Goal: Task Accomplishment & Management: Manage account settings

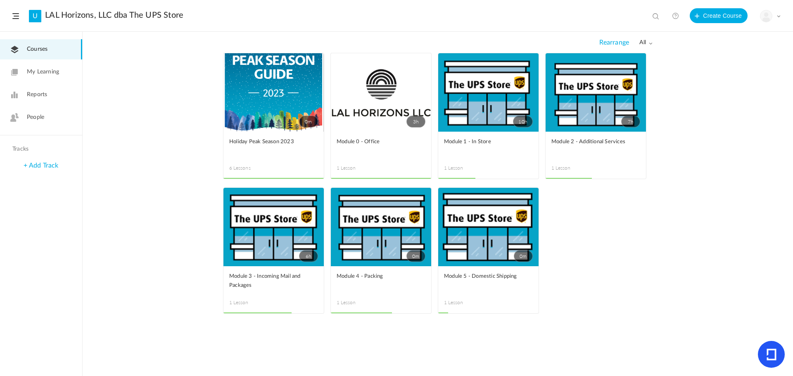
click at [645, 42] on span "all" at bounding box center [645, 42] width 13 height 7
click at [624, 72] on link "Drafts" at bounding box center [613, 75] width 78 height 15
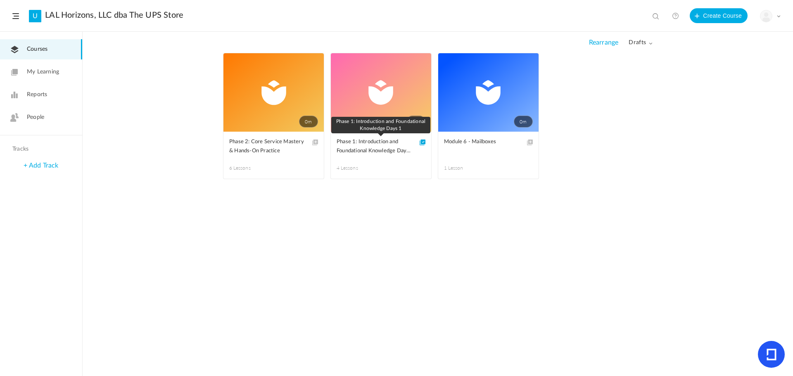
click at [357, 145] on span "Phase 1: Introduction and Foundational Knowledge Days 1" at bounding box center [375, 147] width 76 height 18
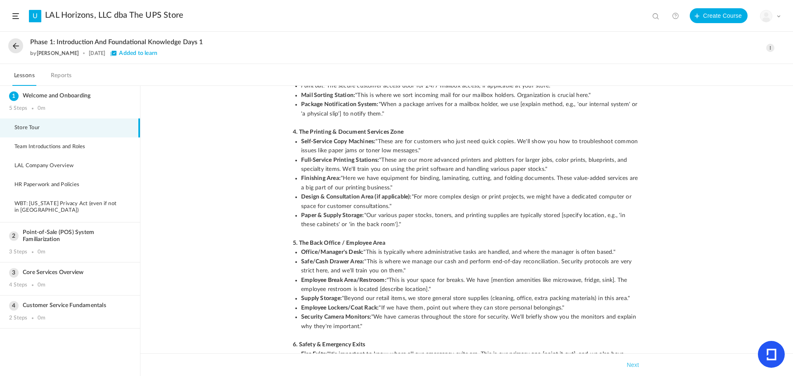
scroll to position [158, 0]
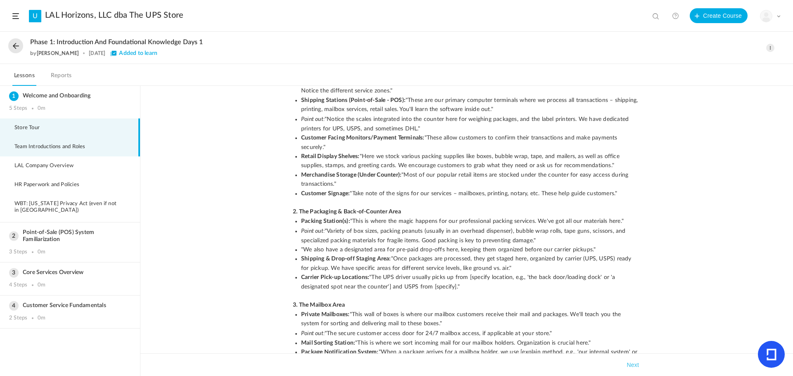
drag, startPoint x: 41, startPoint y: 148, endPoint x: 55, endPoint y: 149, distance: 14.0
click at [41, 148] on span "Team Introductions and Roles" at bounding box center [54, 147] width 81 height 7
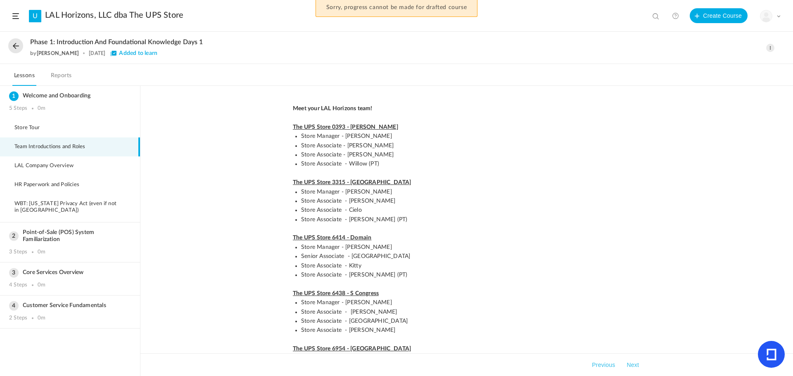
click at [770, 47] on span at bounding box center [770, 48] width 8 height 8
click at [719, 64] on link "Edit" at bounding box center [735, 66] width 78 height 15
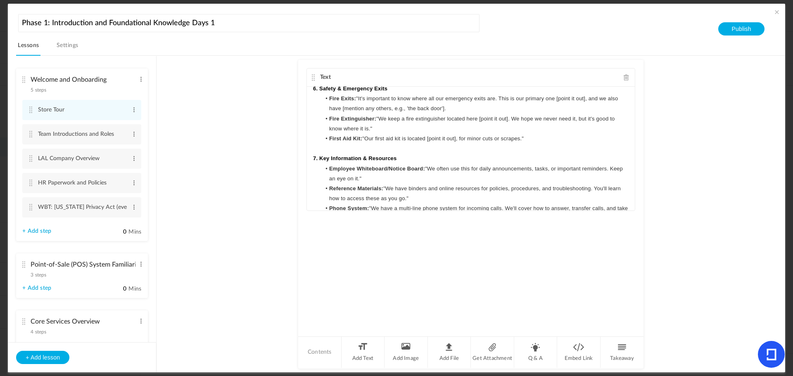
scroll to position [605, 0]
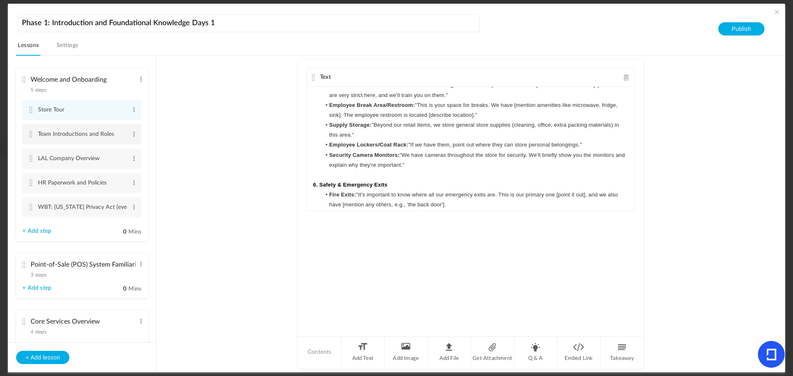
click at [31, 135] on cite at bounding box center [31, 134] width 6 height 7
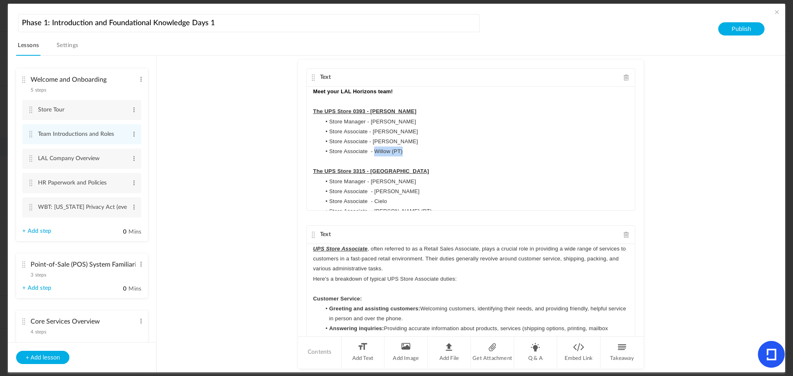
drag, startPoint x: 404, startPoint y: 152, endPoint x: 374, endPoint y: 151, distance: 30.2
click at [374, 151] on li "Store Associate - Willow (PT)" at bounding box center [475, 152] width 308 height 10
click at [387, 142] on li "Store Associate - Josh" at bounding box center [475, 142] width 308 height 10
drag, startPoint x: 404, startPoint y: 151, endPoint x: 374, endPoint y: 154, distance: 30.2
click at [374, 154] on li "Store Associate - Willow (PT)" at bounding box center [475, 152] width 308 height 10
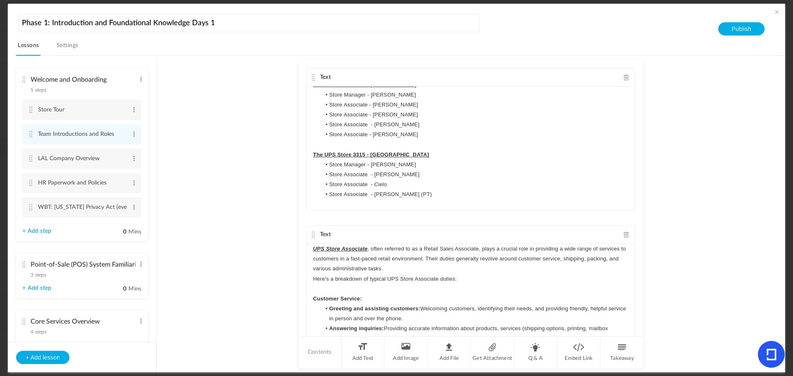
scroll to position [41, 0]
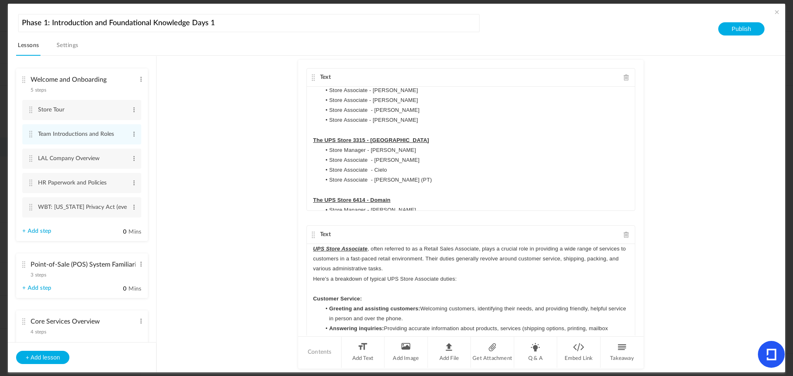
click at [394, 159] on li "Store Associate - James" at bounding box center [475, 160] width 308 height 10
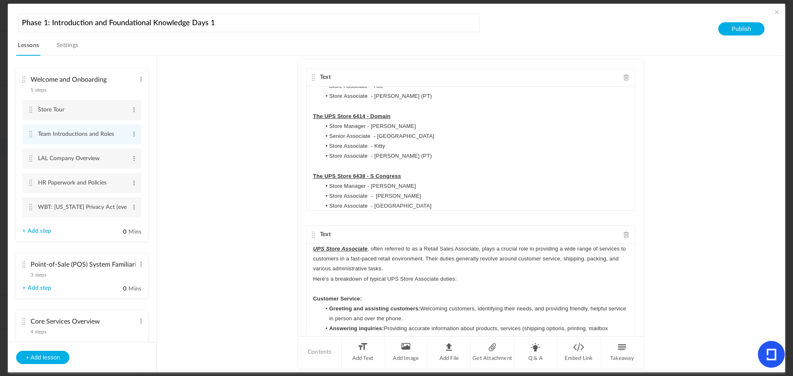
scroll to position [165, 0]
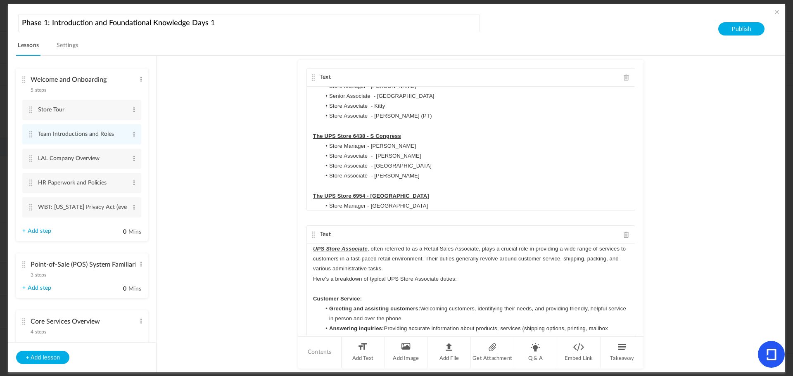
click at [397, 177] on li "Store Associate - Nickole" at bounding box center [475, 176] width 308 height 10
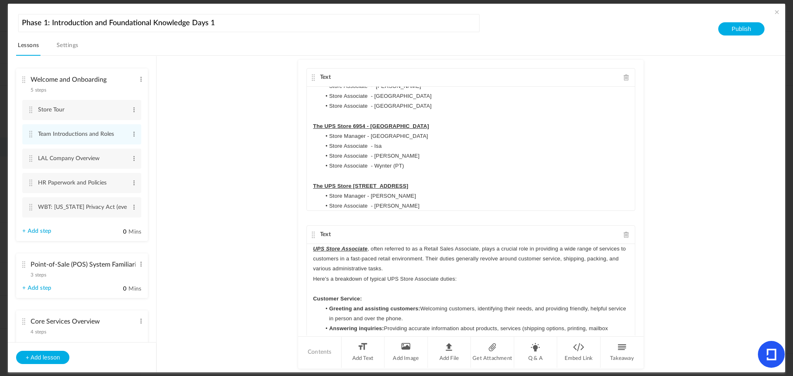
scroll to position [248, 0]
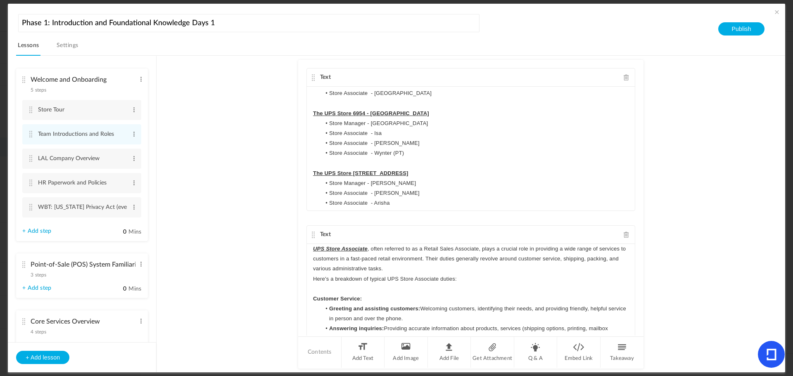
click at [412, 153] on li "Store Associate - Wynter (PT)" at bounding box center [475, 153] width 308 height 10
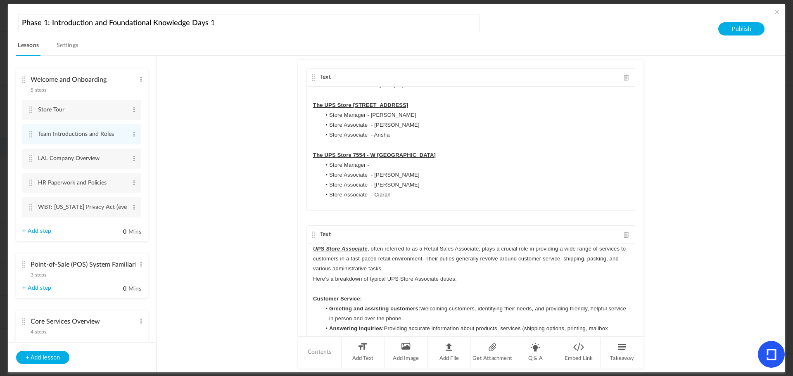
scroll to position [330, 0]
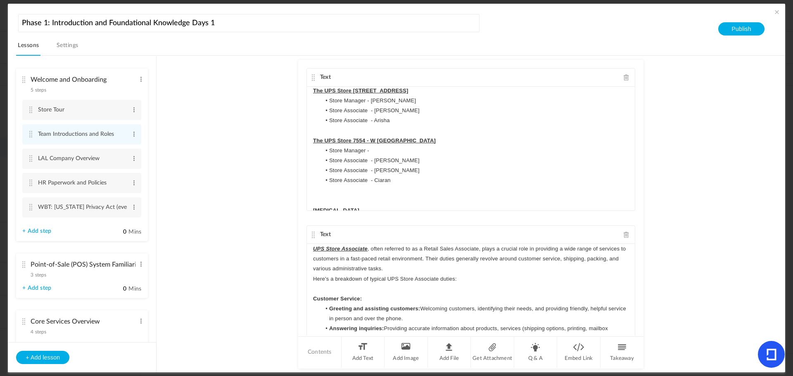
click at [415, 119] on li "Store Associate - Arisha" at bounding box center [475, 121] width 308 height 10
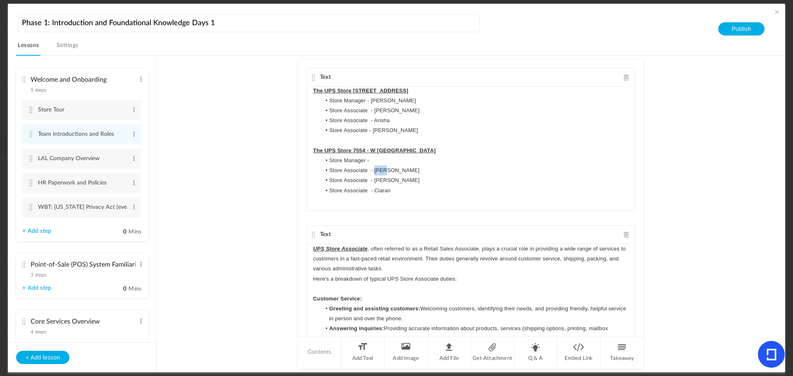
drag, startPoint x: 390, startPoint y: 173, endPoint x: 374, endPoint y: 172, distance: 16.1
click at [374, 172] on li "Store Associate - Alec" at bounding box center [475, 171] width 308 height 10
drag, startPoint x: 397, startPoint y: 187, endPoint x: 320, endPoint y: 192, distance: 77.4
click at [321, 192] on li "Store Associate - Ciaran" at bounding box center [475, 191] width 308 height 10
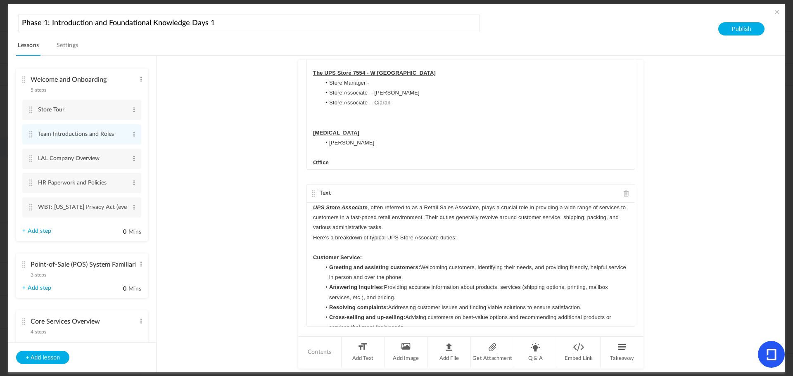
scroll to position [380, 0]
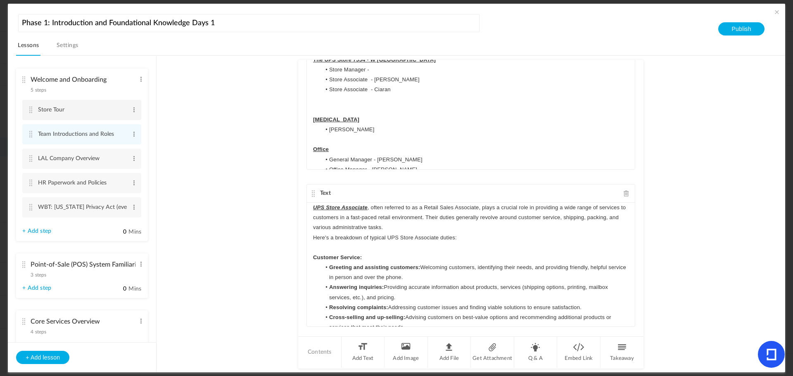
click at [28, 109] on cite at bounding box center [31, 110] width 6 height 7
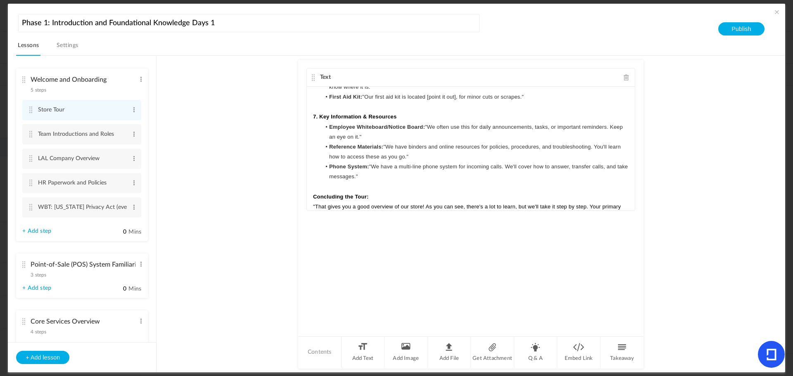
scroll to position [771, 0]
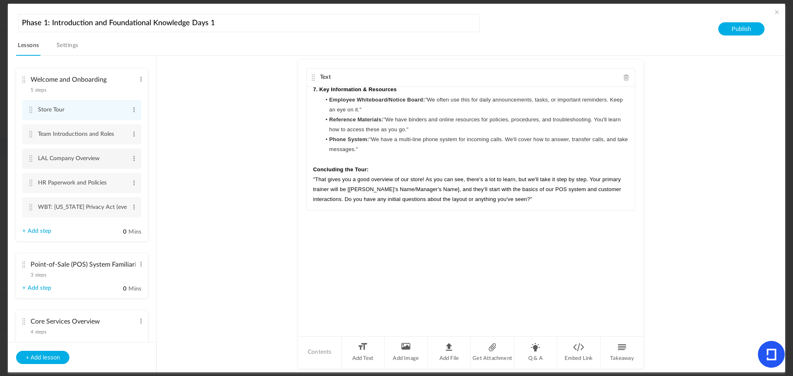
click at [32, 157] on cite at bounding box center [31, 158] width 6 height 7
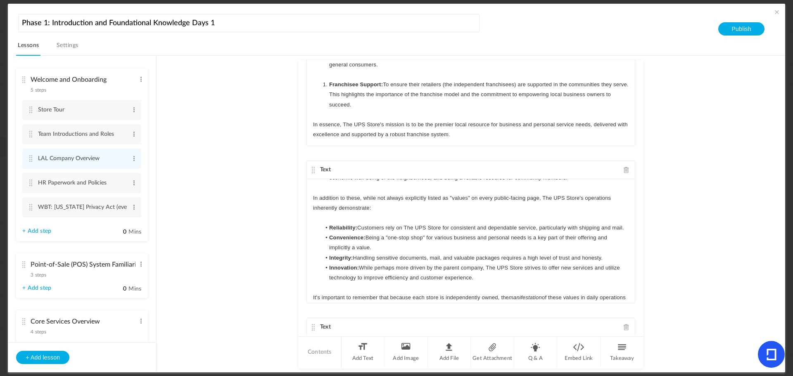
scroll to position [182, 0]
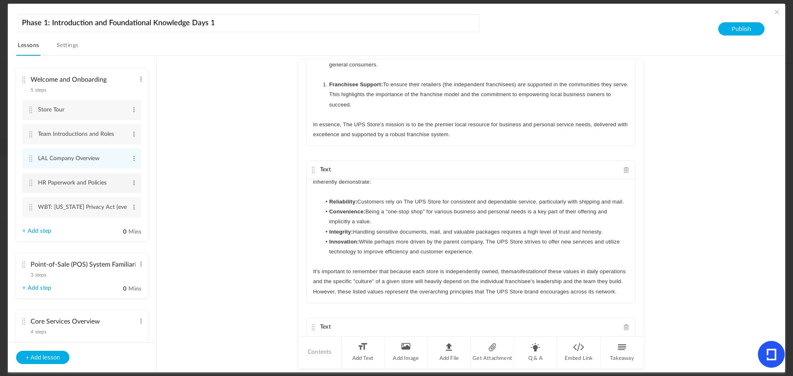
click at [29, 184] on cite at bounding box center [31, 183] width 6 height 7
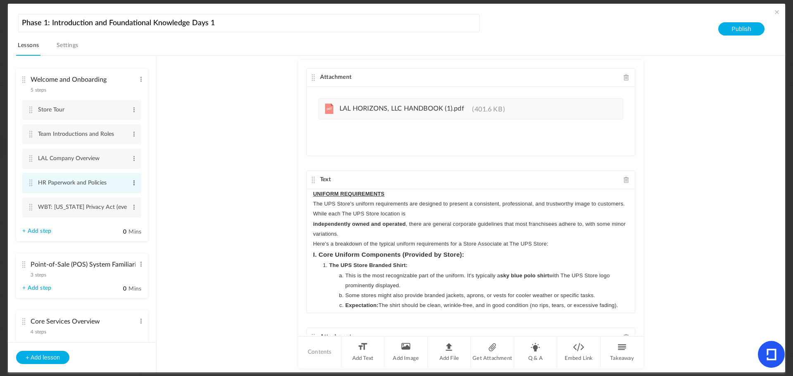
click at [133, 183] on span at bounding box center [134, 183] width 6 height 8
click at [124, 194] on link "Edit" at bounding box center [120, 197] width 32 height 10
click at [36, 206] on li "WBT: California Privacy Act (even if not in CA) Edit Delete" at bounding box center [81, 210] width 119 height 20
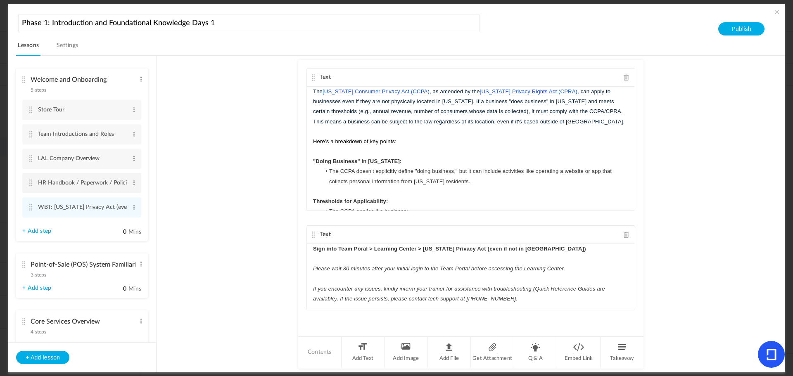
click at [37, 184] on li "HR Handbook / Paperwork / Policies Edit Delete" at bounding box center [81, 183] width 119 height 20
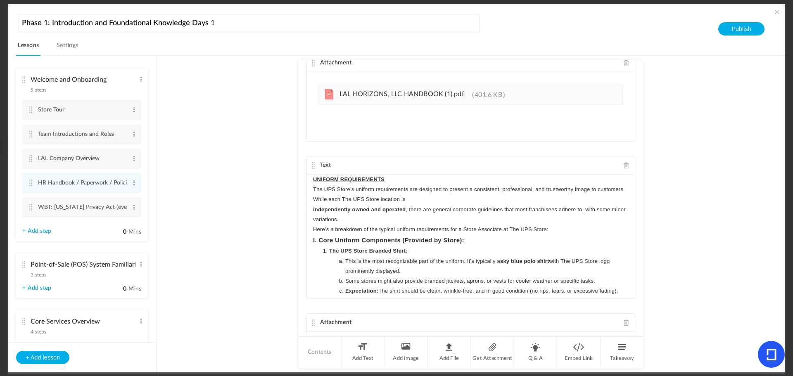
scroll to position [0, 0]
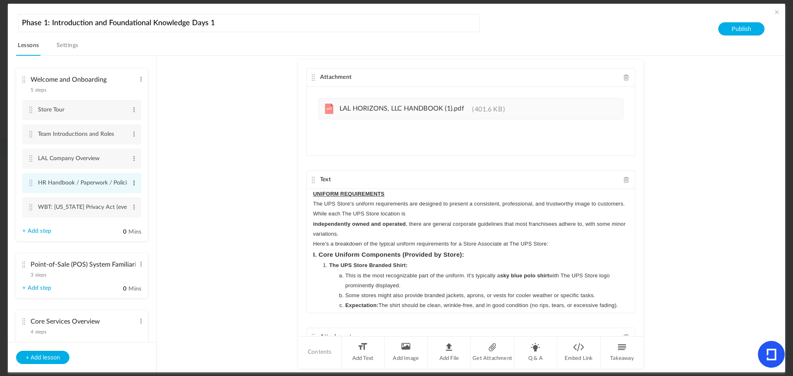
click at [131, 185] on span at bounding box center [134, 183] width 6 height 8
click at [127, 192] on link "Edit" at bounding box center [120, 197] width 32 height 10
type input "HR Handbook / Policies / Paperwork"
click at [199, 210] on au-course-substep "Attachment pdf LAL HORIZONS, LLC HANDBOOK (1).pdf 401.6 KB Text UNIFORM REQUIRE…" at bounding box center [470, 214] width 609 height 317
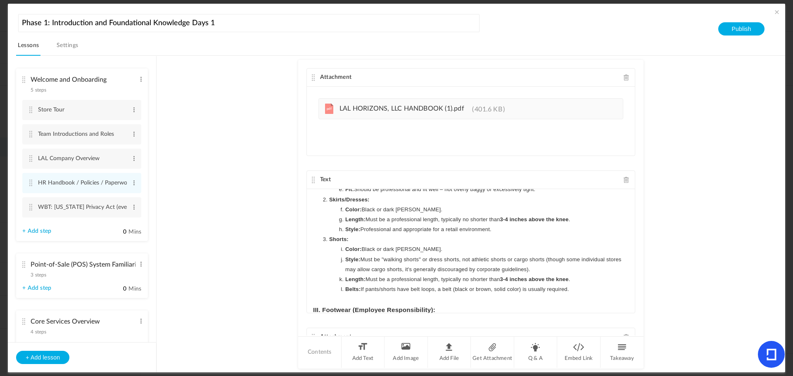
scroll to position [248, 0]
drag, startPoint x: 639, startPoint y: 81, endPoint x: 647, endPoint y: 141, distance: 60.4
click at [647, 141] on au-course-substep "Attachment pdf LAL HORIZONS, LLC HANDBOOK (1).pdf 401.6 KB Text UNIFORM REQUIRE…" at bounding box center [470, 214] width 609 height 317
click at [634, 168] on div "Attachment pdf LAL HORIZONS, LLC HANDBOOK (1).pdf 401.6 KB Text UNIFORM REQUIRE…" at bounding box center [470, 198] width 345 height 276
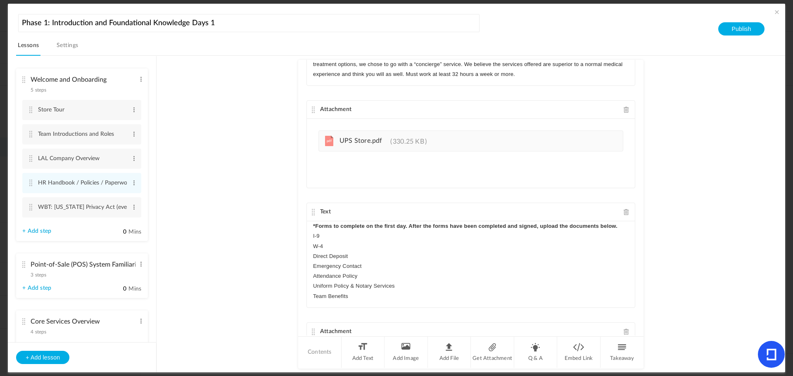
scroll to position [679, 0]
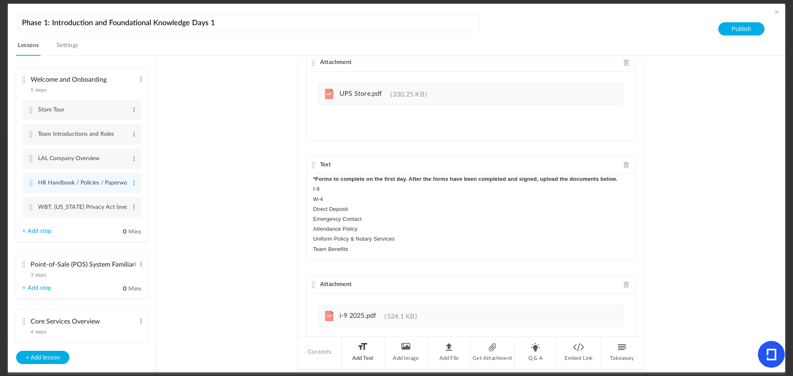
click at [367, 353] on li "Add Text" at bounding box center [363, 352] width 43 height 31
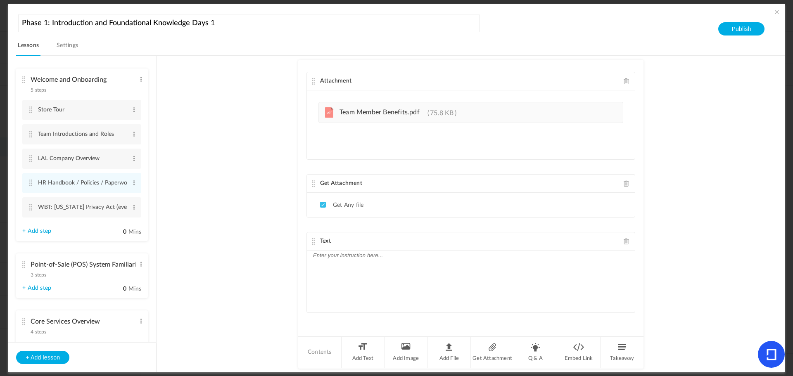
click at [330, 267] on div at bounding box center [471, 282] width 328 height 62
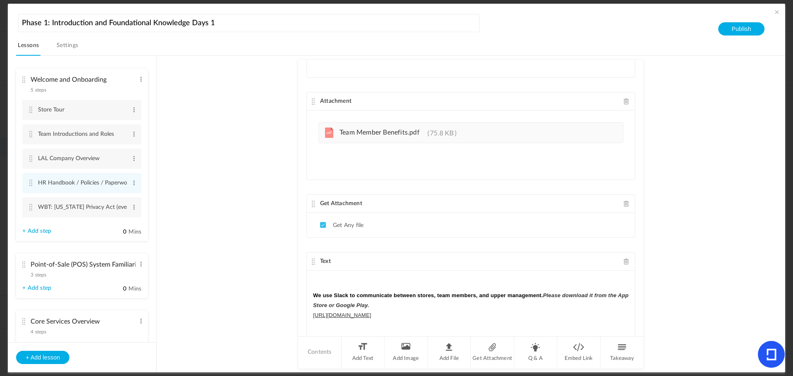
scroll to position [1374, 0]
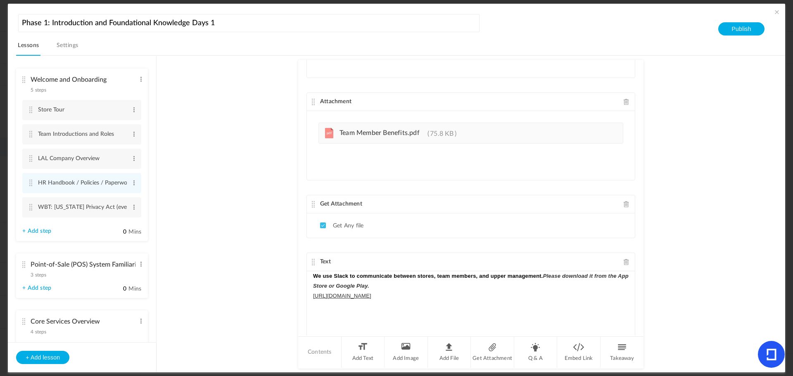
click at [624, 263] on span at bounding box center [627, 262] width 6 height 6
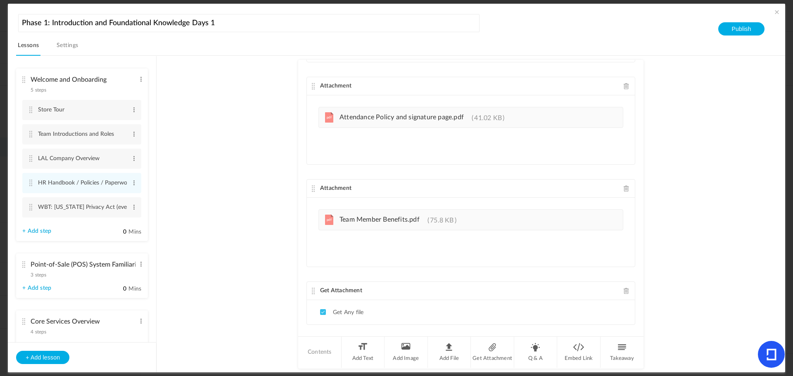
scroll to position [1300, 0]
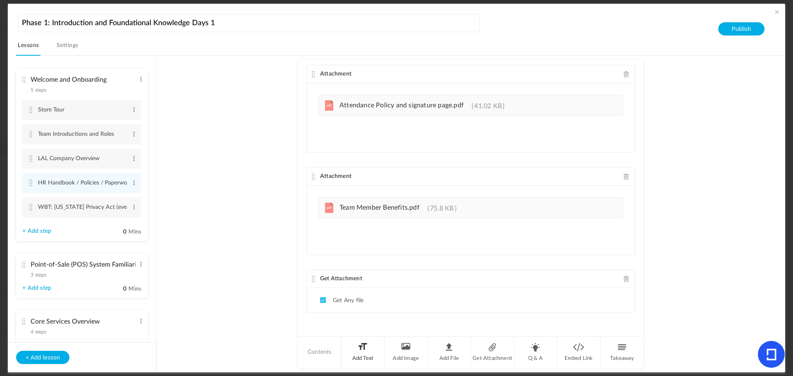
click at [361, 351] on li "Add Text" at bounding box center [363, 352] width 43 height 31
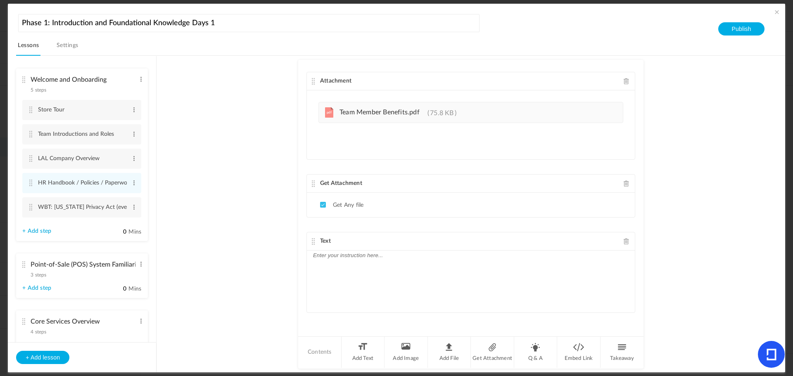
click at [325, 268] on div at bounding box center [471, 282] width 328 height 62
click at [413, 261] on div "Important Applications used" at bounding box center [471, 282] width 328 height 62
click at [624, 238] on span at bounding box center [627, 241] width 6 height 6
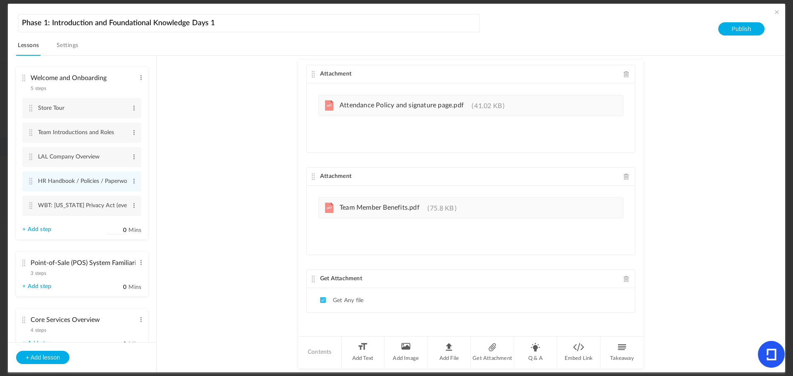
scroll to position [0, 0]
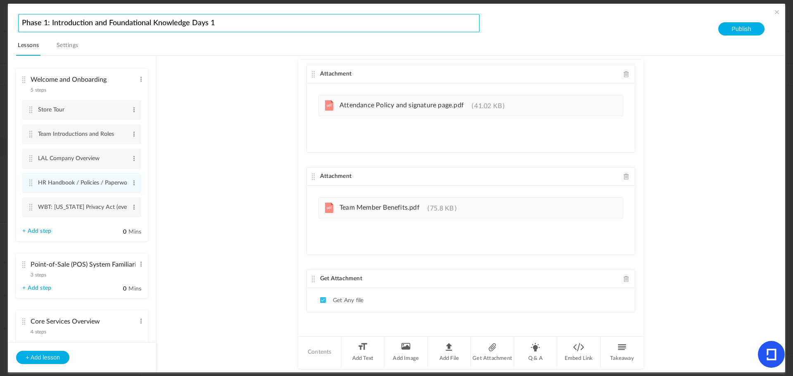
click at [215, 22] on input "Phase 1: Introduction and Foundational Knowledge Days 1" at bounding box center [248, 23] width 461 height 18
type input "Phase 1: Introduction and Foundational Knowledge Days 1-3"
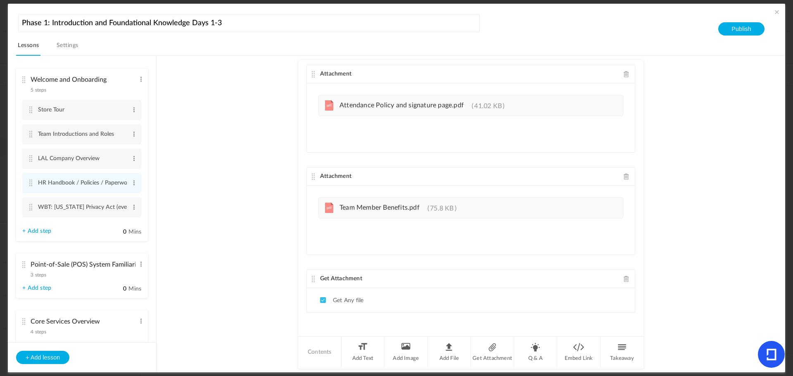
click at [550, 30] on header "Phase 1: Introduction and Foundational Knowledge Days 1-3 Lessons Settings Publ…" at bounding box center [400, 34] width 769 height 44
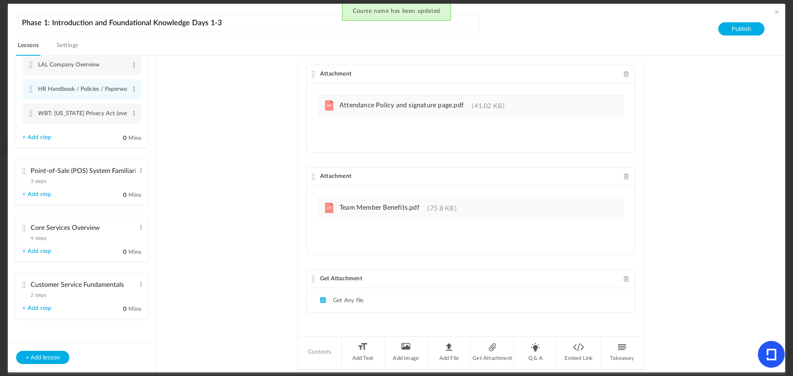
scroll to position [95, 0]
click at [21, 225] on cite at bounding box center [24, 227] width 6 height 7
click at [25, 228] on cite at bounding box center [24, 227] width 6 height 7
click at [26, 225] on cite at bounding box center [24, 227] width 6 height 7
click at [44, 235] on span "4 steps" at bounding box center [39, 237] width 16 height 5
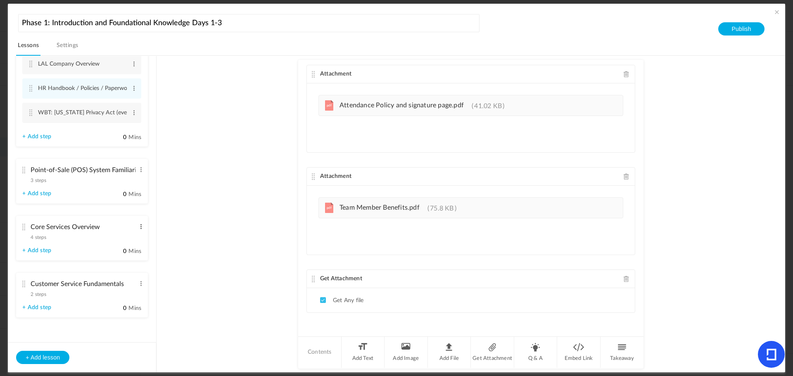
click at [140, 227] on span at bounding box center [141, 227] width 6 height 8
click at [123, 239] on link "Edit" at bounding box center [128, 240] width 32 height 10
click at [109, 252] on input "0" at bounding box center [116, 252] width 21 height 8
click at [24, 228] on cite at bounding box center [24, 227] width 6 height 7
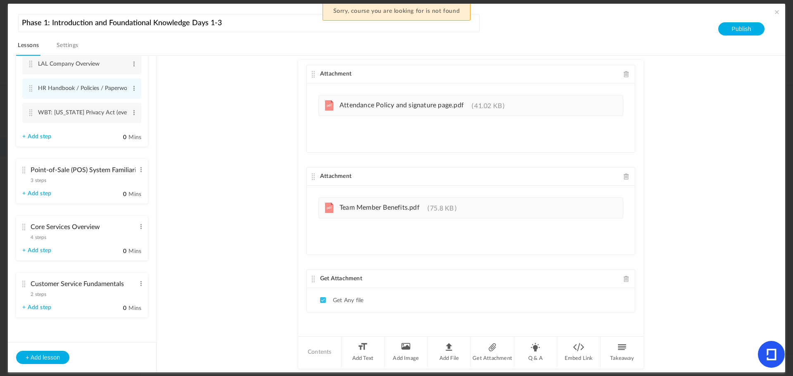
click at [24, 228] on cite at bounding box center [24, 227] width 6 height 7
drag, startPoint x: 193, startPoint y: 201, endPoint x: 149, endPoint y: 177, distance: 50.1
click at [193, 201] on au-course-substep "Attachment pdf LAL HORIZONS, LLC HANDBOOK (1).pdf 401.6 KB Text UNIFORM REQUIRE…" at bounding box center [470, 214] width 609 height 317
click at [689, 31] on header "Phase 1: Introduction and Foundational Knowledge Days 1-3 Lessons Settings Publ…" at bounding box center [400, 34] width 769 height 44
click at [774, 11] on span at bounding box center [777, 12] width 8 height 8
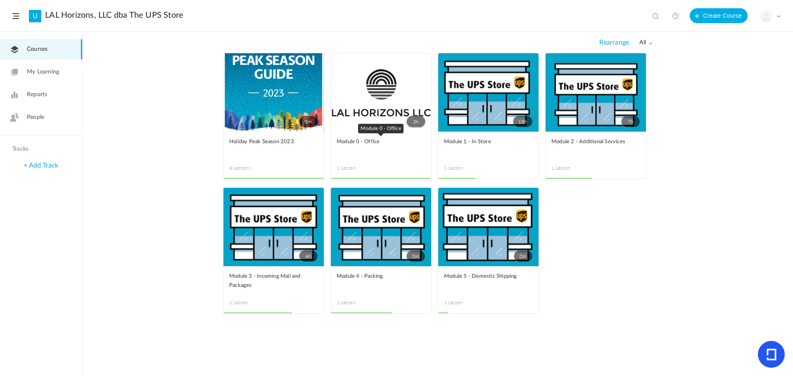
click at [370, 140] on span "Module 0 - Office" at bounding box center [375, 142] width 76 height 9
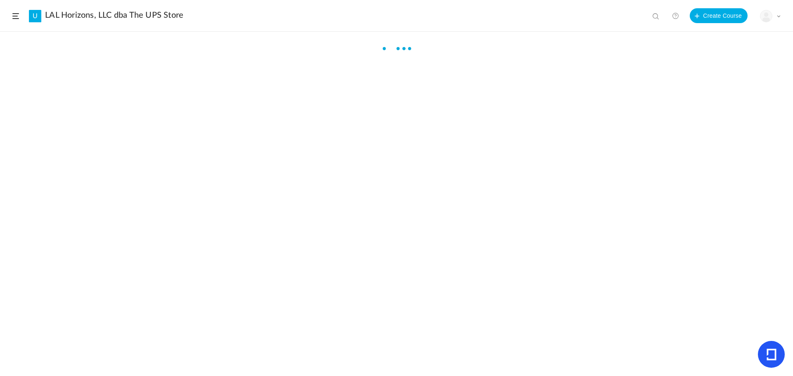
click at [370, 140] on div at bounding box center [396, 217] width 793 height 344
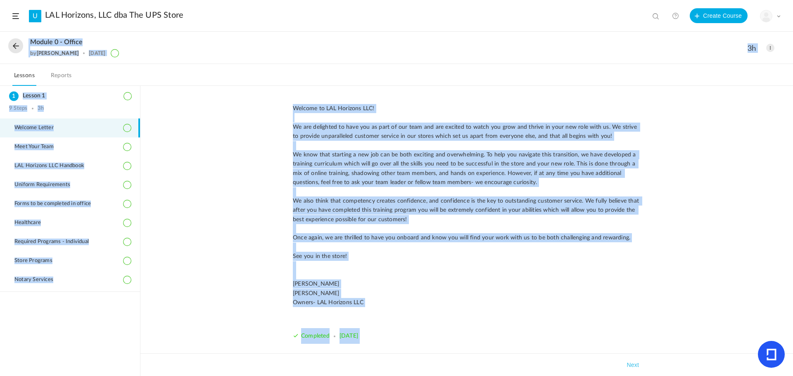
click at [85, 323] on ol "Lesson 1 9 Steps 3h Welcome Letter Meet Your Team LAL Horizons LLC Handbook Uni…" at bounding box center [70, 231] width 140 height 290
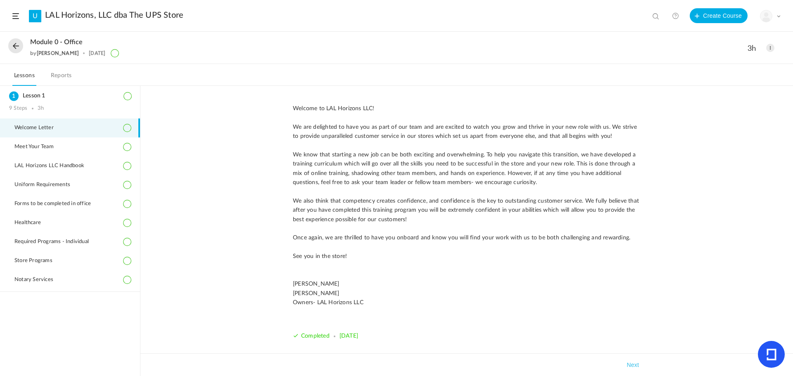
click at [17, 47] on button at bounding box center [15, 45] width 15 height 15
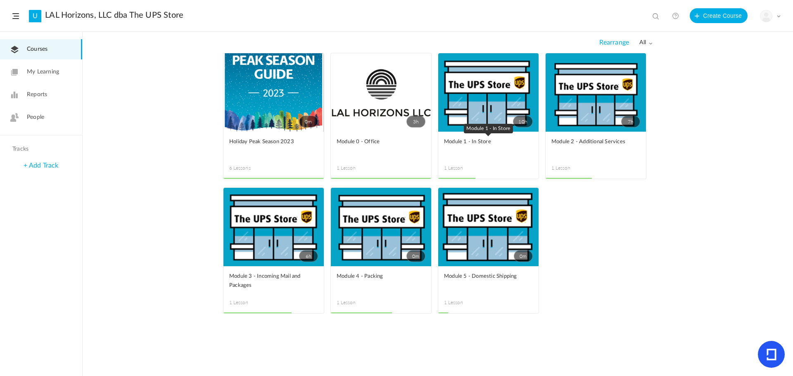
click at [491, 142] on span "Module 1 - In Store" at bounding box center [482, 142] width 76 height 9
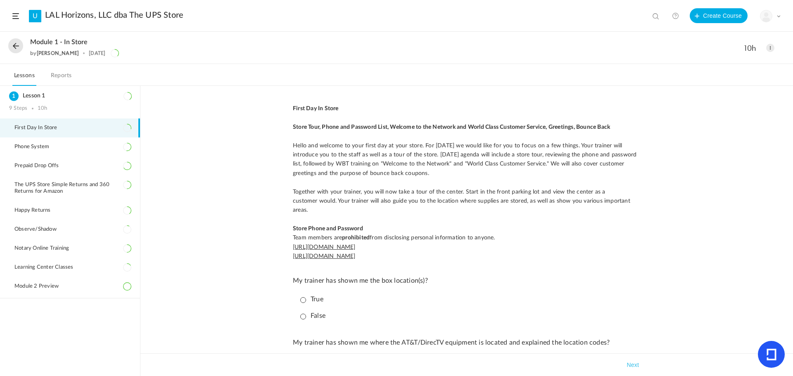
click at [13, 51] on button at bounding box center [15, 45] width 15 height 15
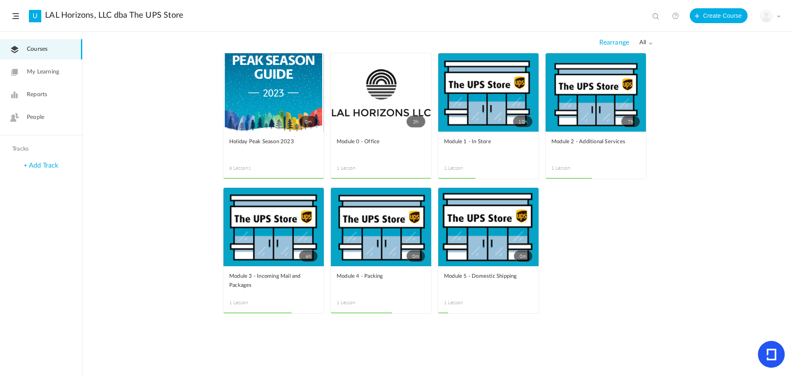
click at [387, 122] on link "3h" at bounding box center [381, 92] width 100 height 78
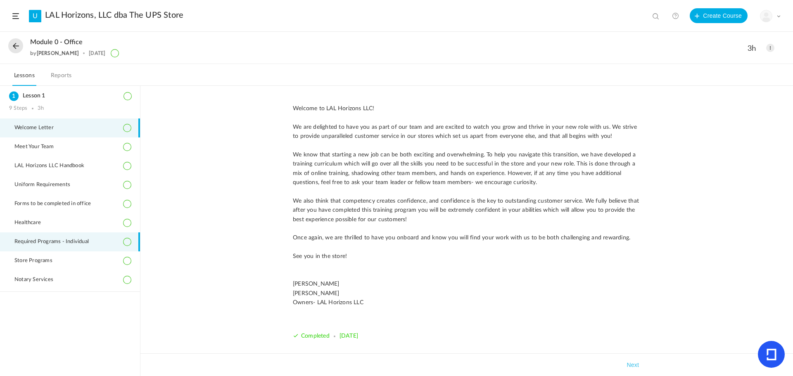
click at [27, 239] on span "Required Programs - Individual" at bounding box center [56, 242] width 85 height 7
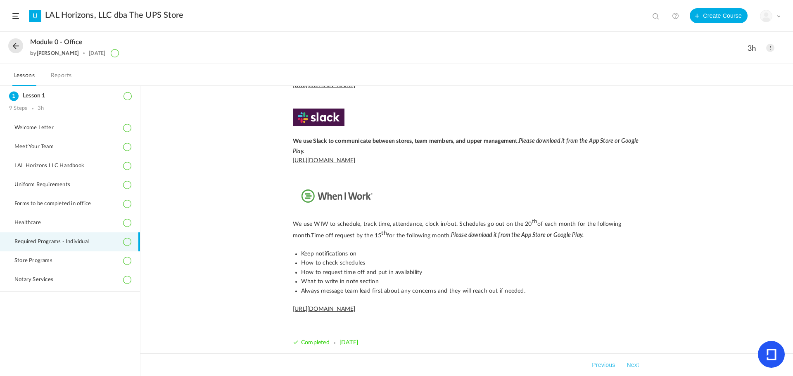
scroll to position [140, 0]
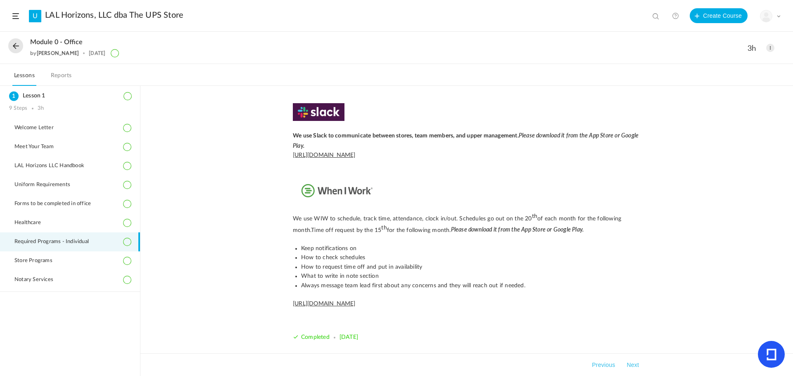
click at [423, 143] on p "﻿﻿﻿﻿﻿﻿﻿ We use Slack to communicate between stores, team members, and upper man…" at bounding box center [467, 141] width 348 height 20
drag, startPoint x: 287, startPoint y: 97, endPoint x: 451, endPoint y: 301, distance: 261.7
click at [451, 301] on div "Team Portal provides users with a common location to manage user accounts for T…" at bounding box center [467, 158] width 364 height 389
copy p "﻿﻿﻿﻿﻿﻿﻿ We use Slack to communicate between stores, team members, and upper man…"
click at [319, 109] on img at bounding box center [319, 112] width 52 height 18
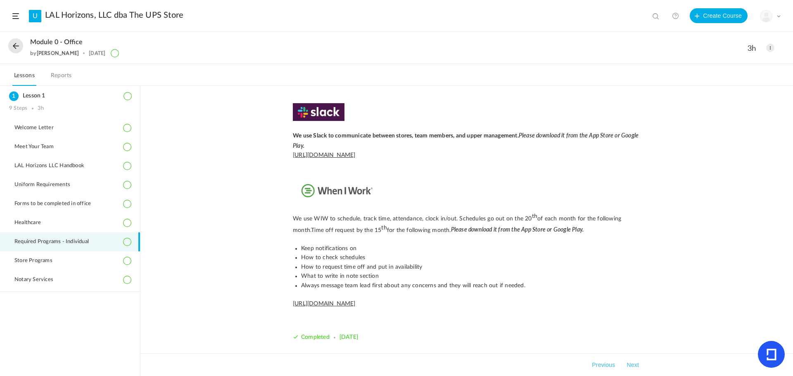
click at [333, 114] on img at bounding box center [319, 112] width 52 height 18
click at [358, 114] on p at bounding box center [467, 112] width 348 height 18
click at [771, 48] on span at bounding box center [770, 48] width 8 height 8
click at [737, 66] on link "Edit" at bounding box center [735, 66] width 78 height 15
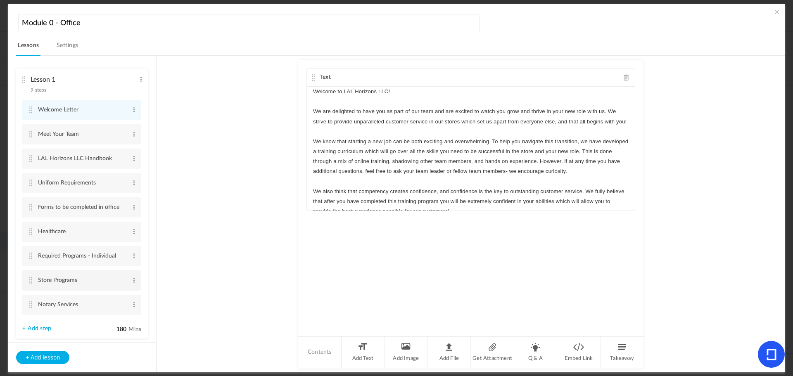
click at [33, 278] on cite at bounding box center [31, 280] width 6 height 7
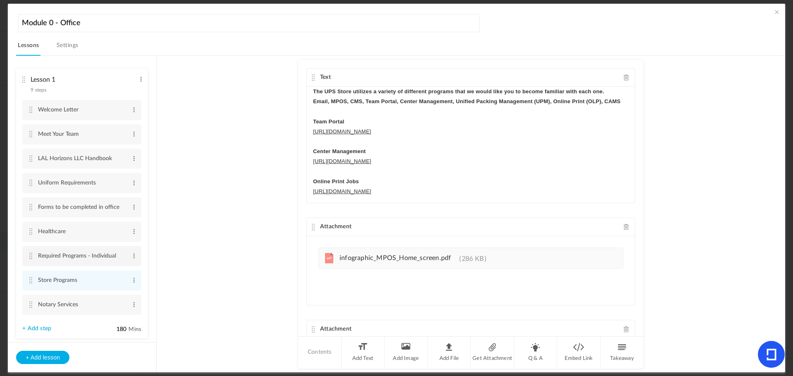
click at [34, 255] on li "Required Programs - Individual Edit Delete" at bounding box center [81, 256] width 119 height 20
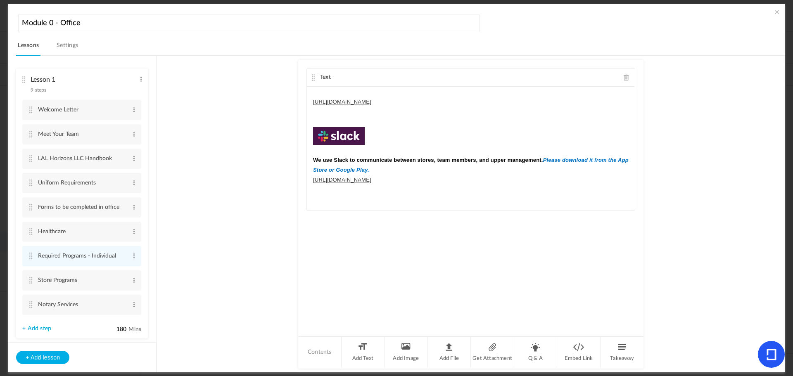
scroll to position [124, 0]
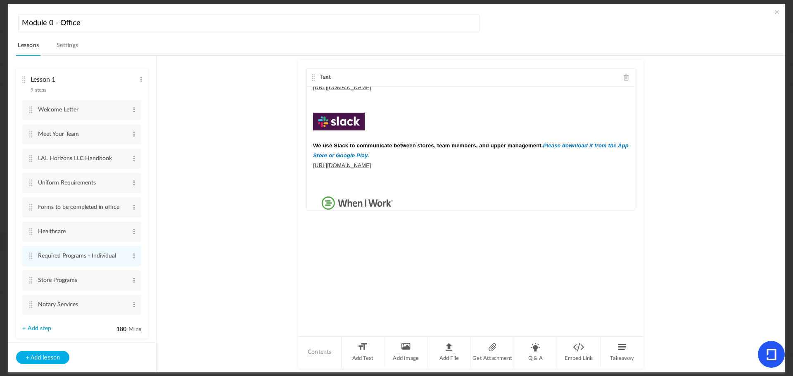
click at [339, 121] on img at bounding box center [339, 122] width 52 height 18
drag, startPoint x: 344, startPoint y: 121, endPoint x: 317, endPoint y: 123, distance: 27.3
click at [317, 123] on img at bounding box center [339, 122] width 52 height 18
click at [33, 255] on cite at bounding box center [31, 256] width 6 height 7
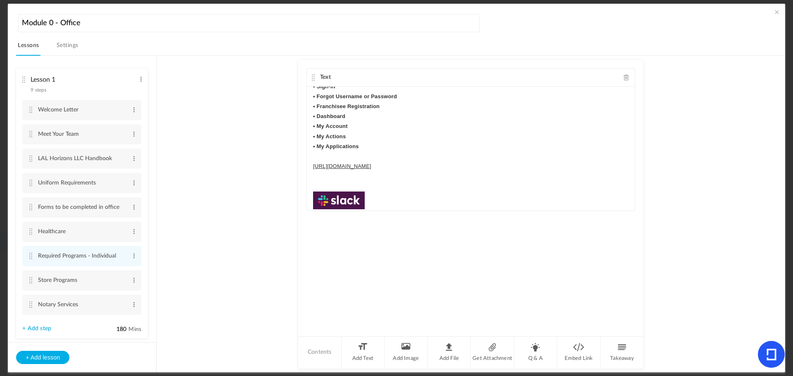
scroll to position [0, 0]
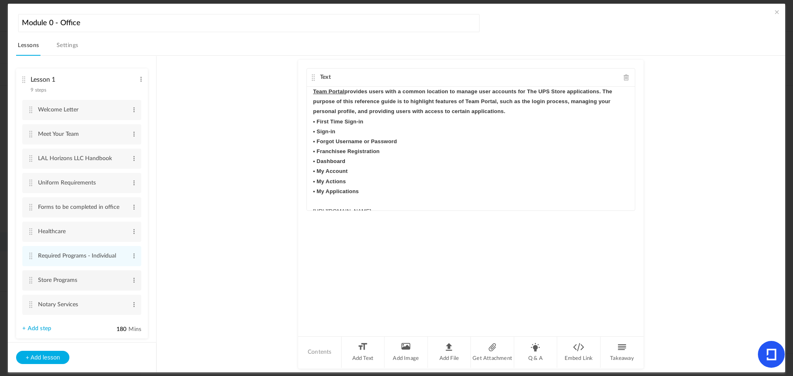
click at [29, 280] on cite at bounding box center [31, 280] width 6 height 7
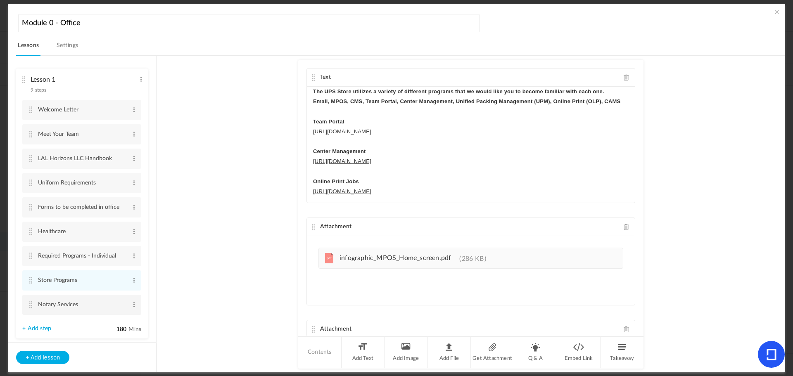
click at [30, 304] on cite at bounding box center [31, 304] width 6 height 7
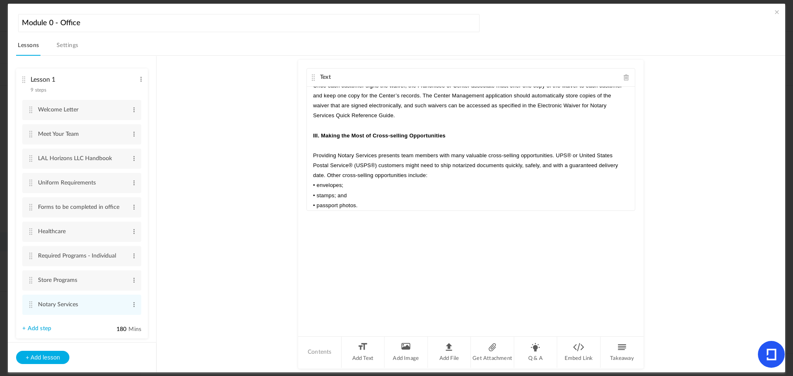
scroll to position [162, 0]
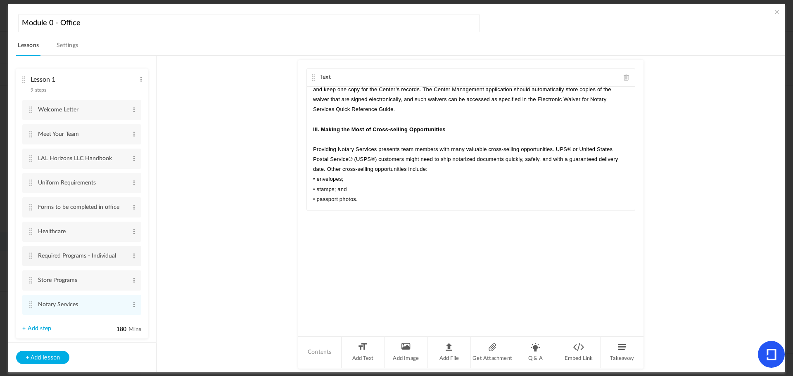
click at [29, 254] on cite at bounding box center [31, 256] width 6 height 7
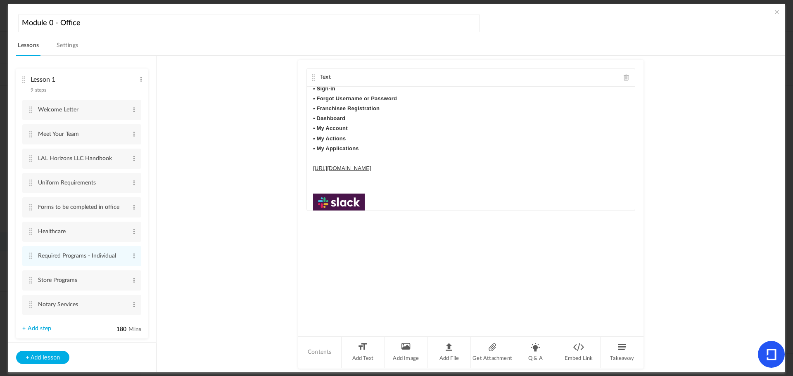
scroll to position [0, 0]
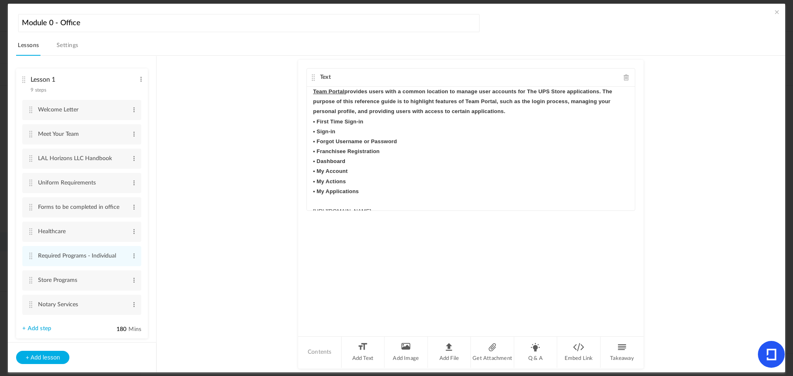
click at [773, 11] on span at bounding box center [777, 12] width 8 height 8
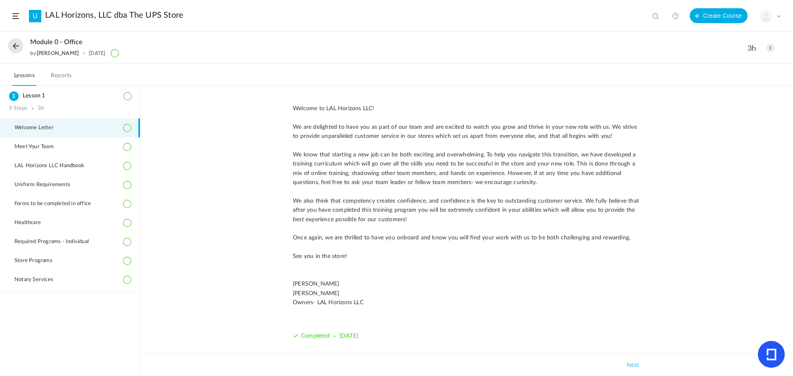
click at [8, 46] on button at bounding box center [15, 45] width 15 height 15
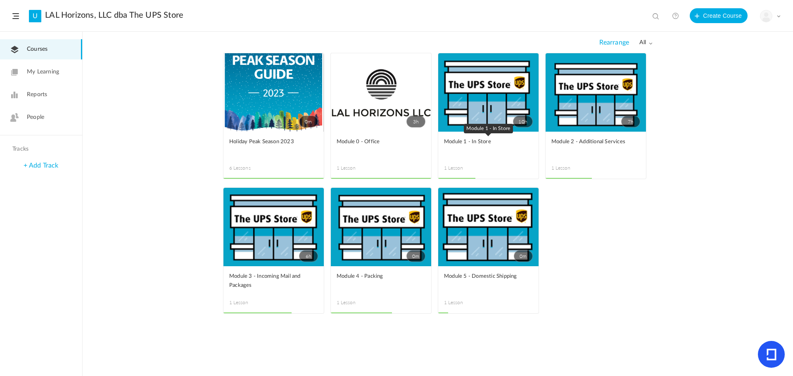
click at [487, 149] on link "Module 1 - In Store" at bounding box center [488, 147] width 89 height 19
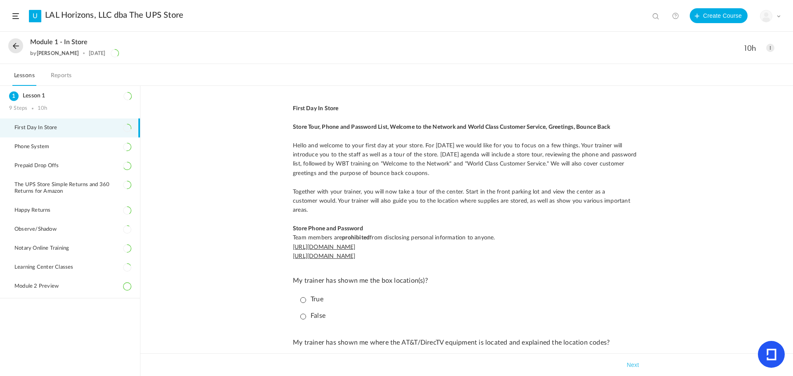
click at [18, 43] on button at bounding box center [15, 45] width 15 height 15
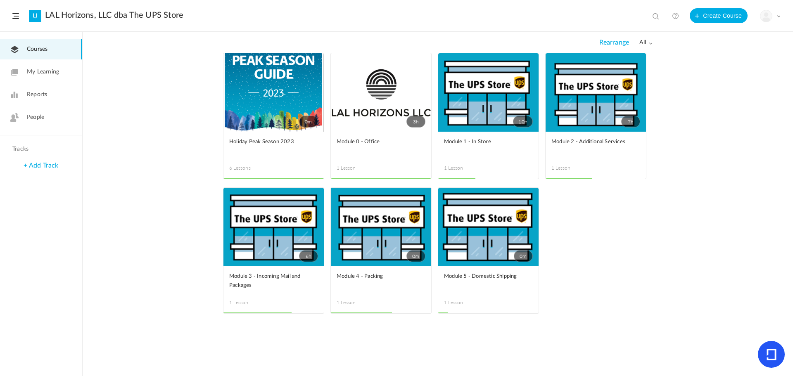
click at [648, 44] on span at bounding box center [650, 43] width 4 height 4
click at [640, 70] on link "Drafts" at bounding box center [613, 75] width 78 height 15
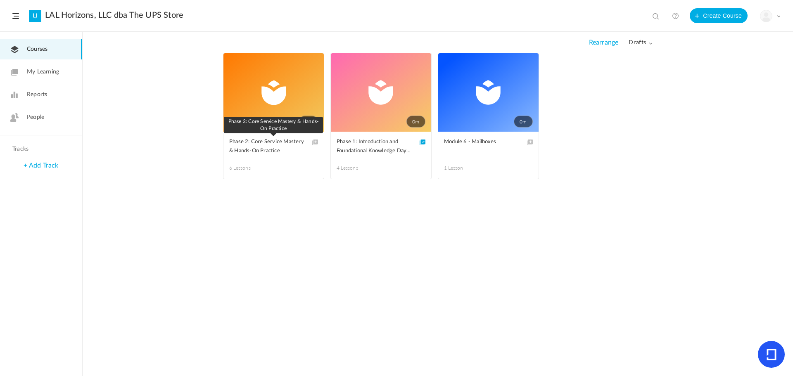
click at [258, 147] on span "Phase 2: Core Service Mastery & Hands-On Practice" at bounding box center [267, 147] width 76 height 18
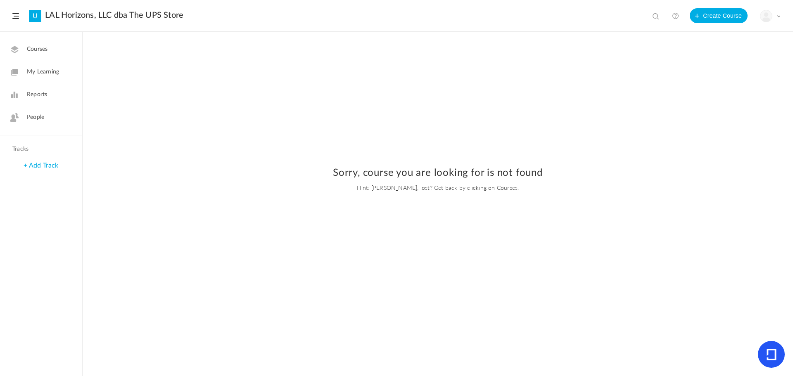
click at [32, 49] on span "Courses" at bounding box center [37, 49] width 21 height 9
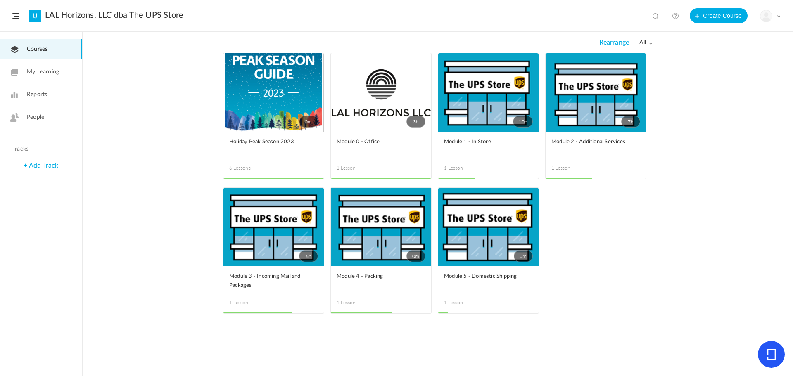
click at [642, 40] on span "all" at bounding box center [645, 42] width 13 height 7
click at [611, 73] on link "Drafts" at bounding box center [613, 75] width 78 height 15
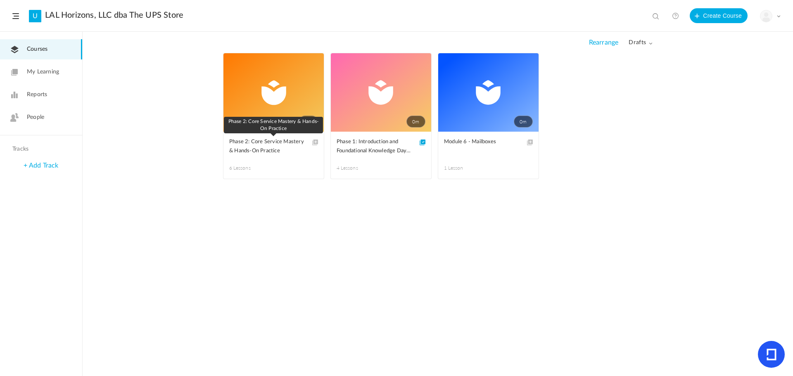
click at [253, 147] on span "Phase 2: Core Service Mastery & Hands-On Practice" at bounding box center [267, 147] width 76 height 18
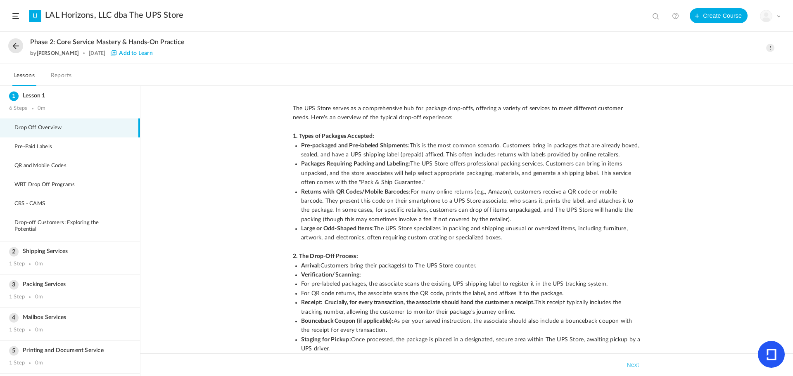
click at [15, 47] on button at bounding box center [15, 45] width 15 height 15
click at [17, 48] on button at bounding box center [15, 45] width 15 height 15
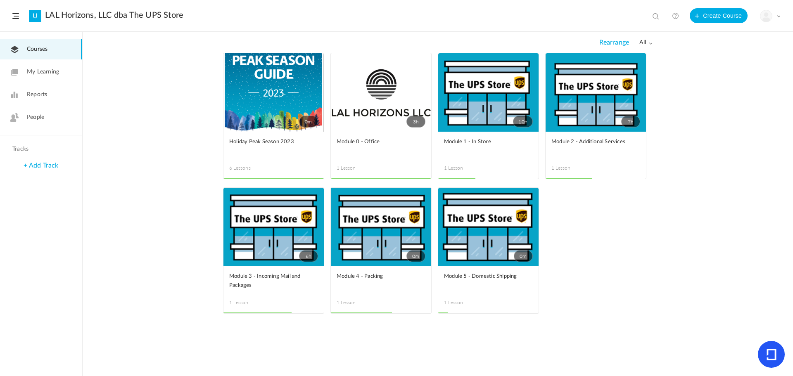
click at [643, 45] on span "all" at bounding box center [645, 42] width 13 height 7
click at [632, 72] on link "Drafts" at bounding box center [613, 75] width 78 height 15
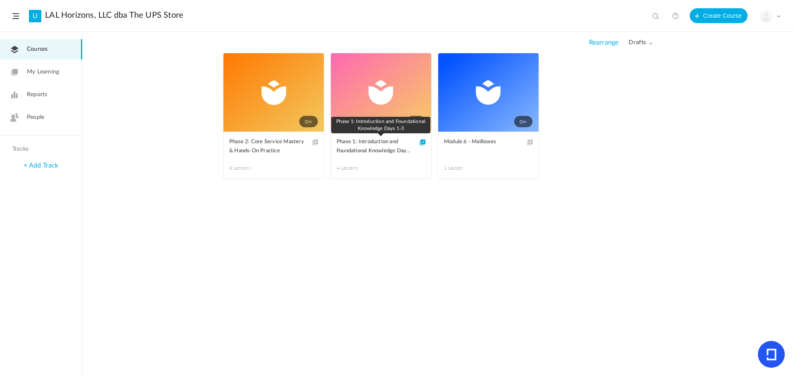
click at [365, 150] on span "Phase 1: Introduction and Foundational Knowledge Days 1-3" at bounding box center [375, 147] width 76 height 18
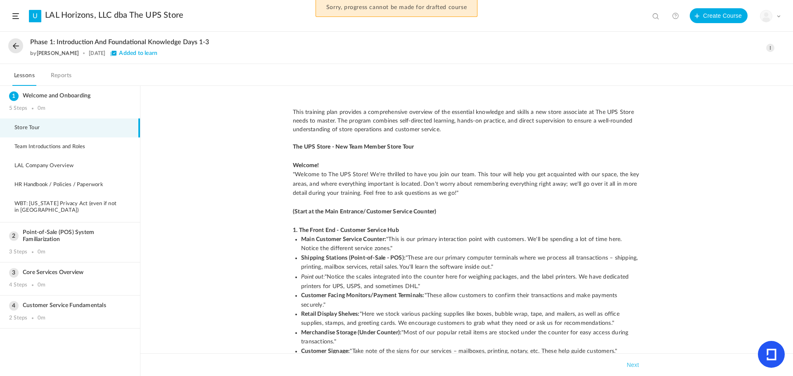
click at [769, 48] on span at bounding box center [770, 48] width 8 height 8
click at [739, 63] on link "Edit" at bounding box center [735, 66] width 78 height 15
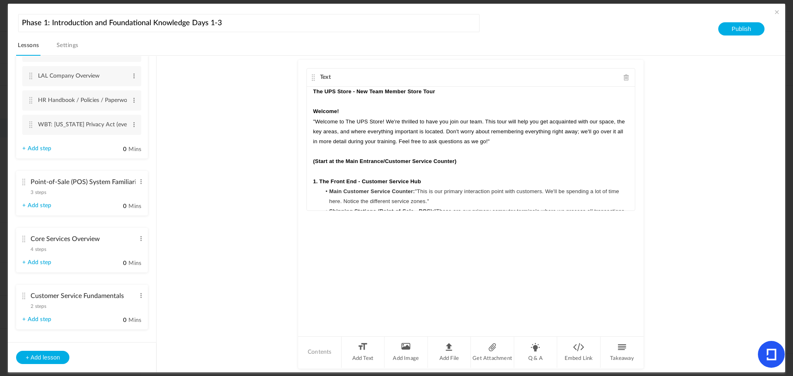
scroll to position [95, 0]
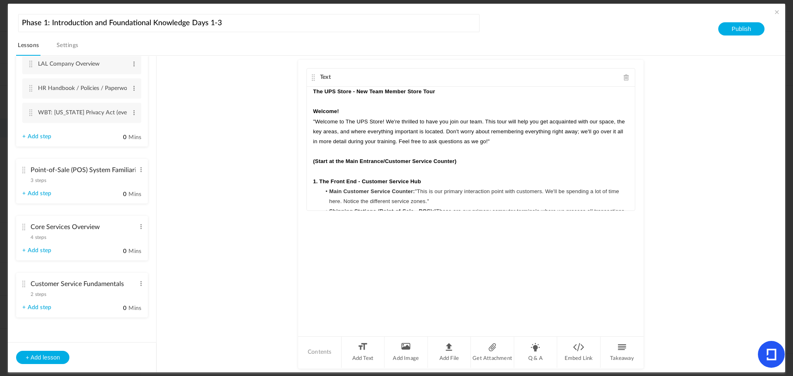
click at [26, 225] on cite at bounding box center [24, 227] width 6 height 7
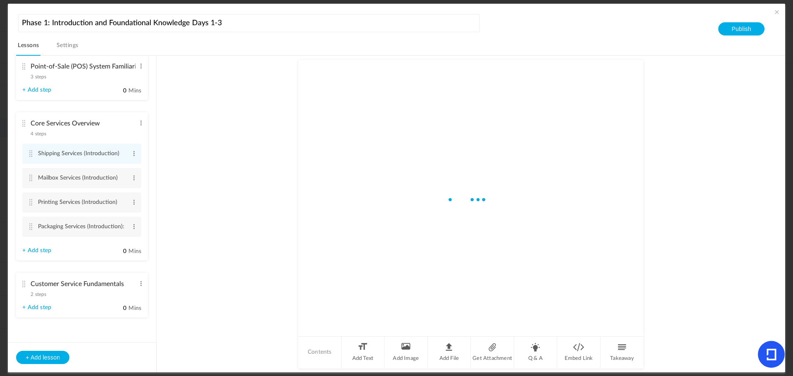
click at [33, 226] on li "Core Services Overview 4 steps Edit Delete Shipping Services (Introduction) Edi…" at bounding box center [82, 186] width 132 height 148
click at [33, 226] on cite at bounding box center [31, 226] width 6 height 7
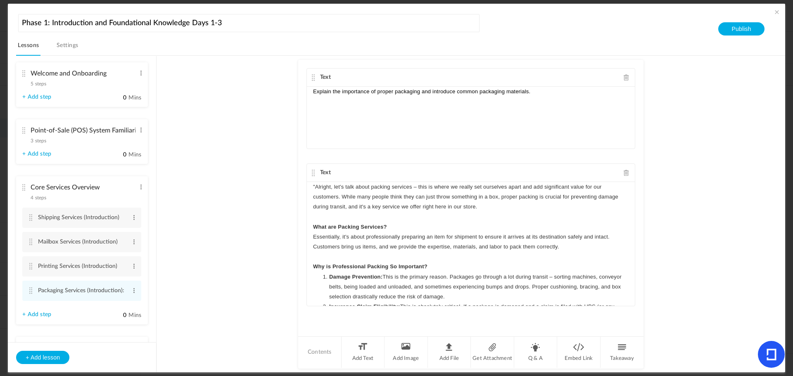
scroll to position [0, 0]
